Goal: Find specific page/section: Find specific page/section

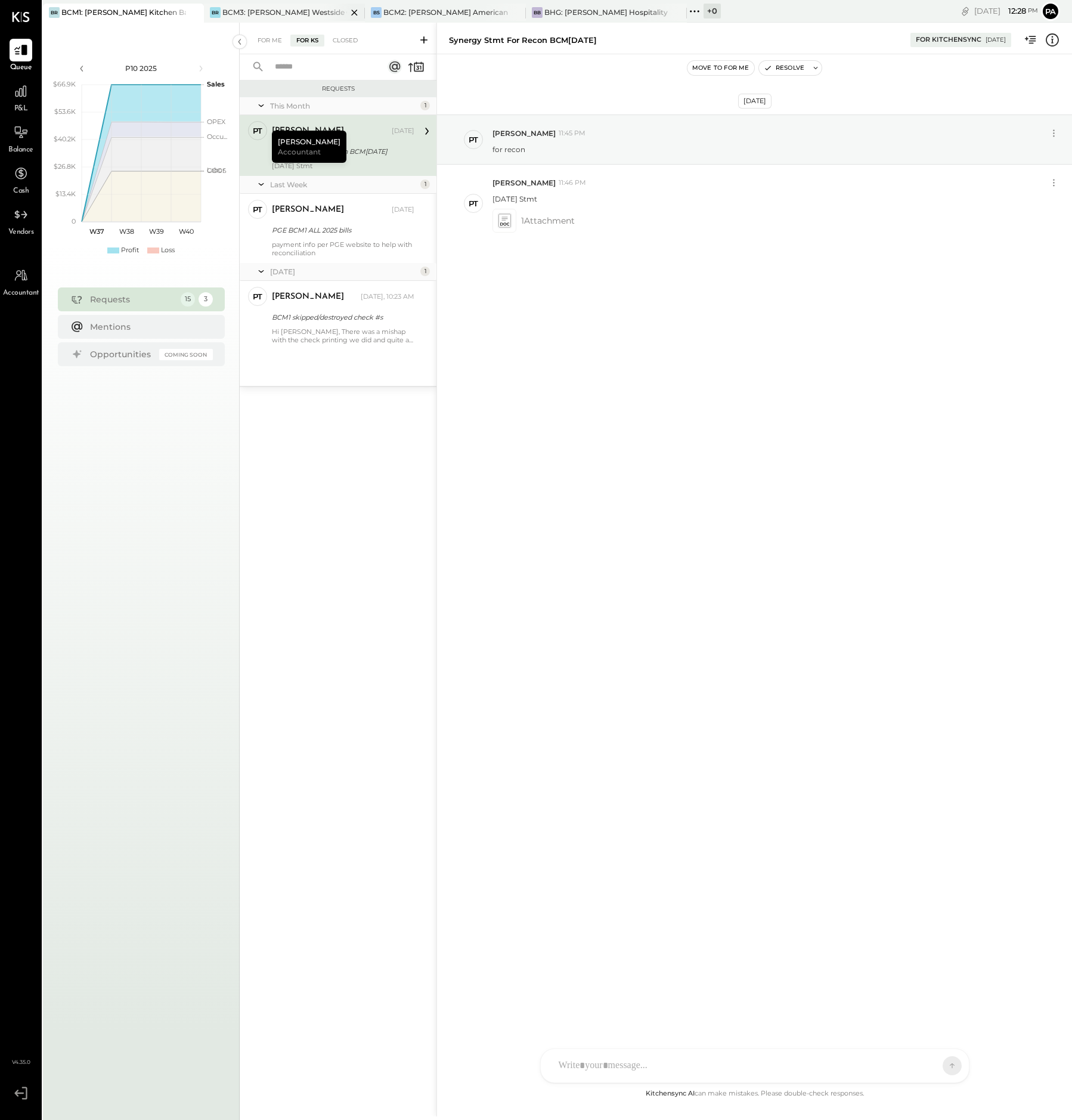
click at [319, 10] on div "BCM3: [PERSON_NAME] Westside Grill" at bounding box center [285, 12] width 125 height 10
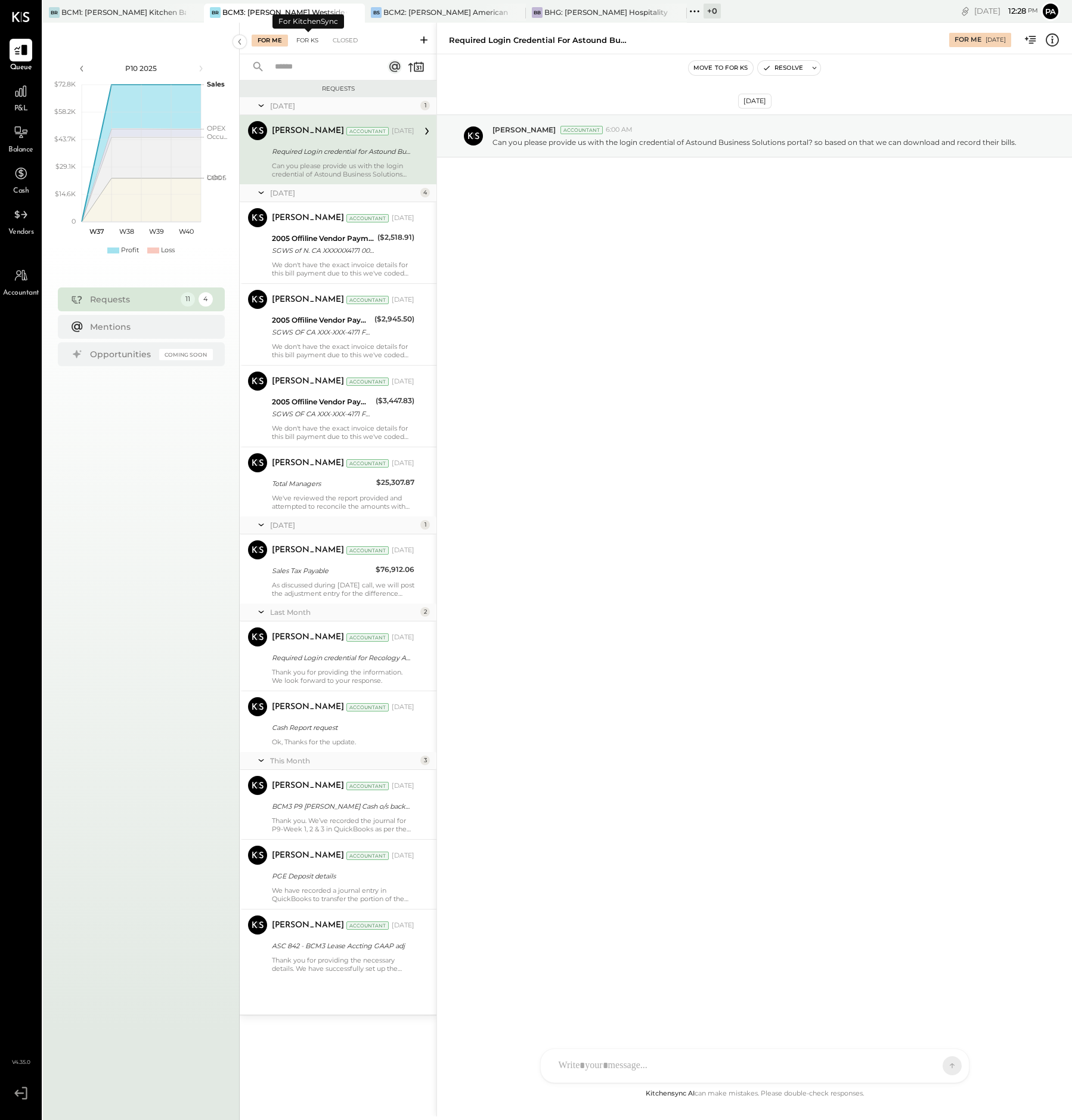
click at [306, 41] on div "For KS" at bounding box center [307, 41] width 34 height 12
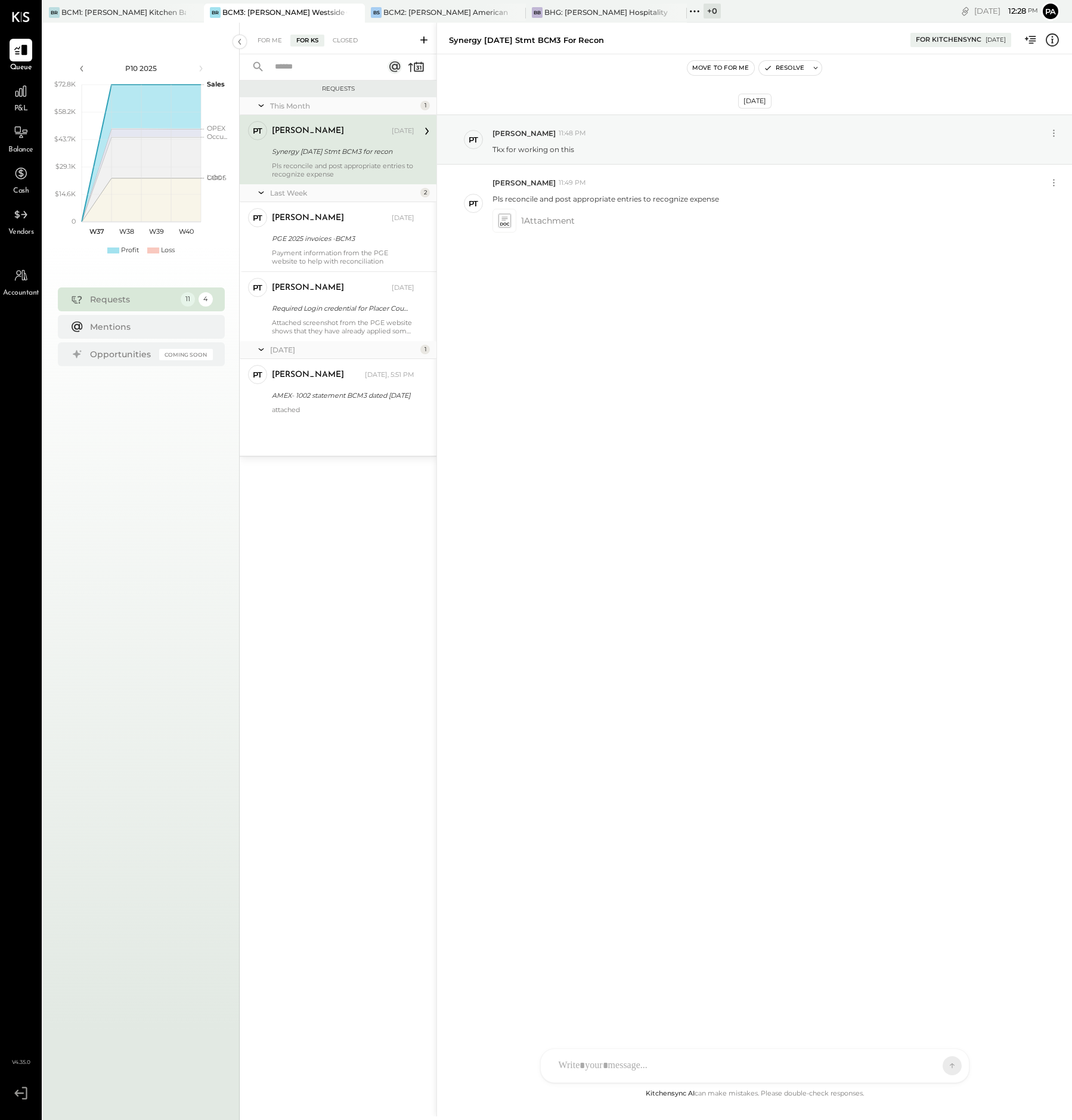
click at [422, 37] on icon at bounding box center [424, 40] width 12 height 12
